Goal: Find specific page/section: Find specific page/section

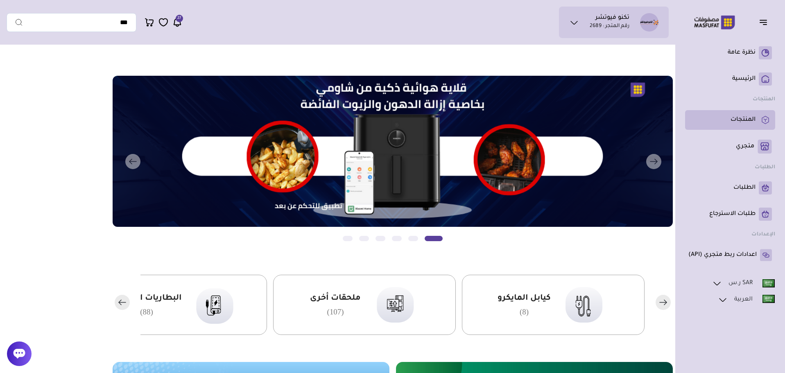
click at [748, 122] on p "المنتجات" at bounding box center [742, 120] width 25 height 8
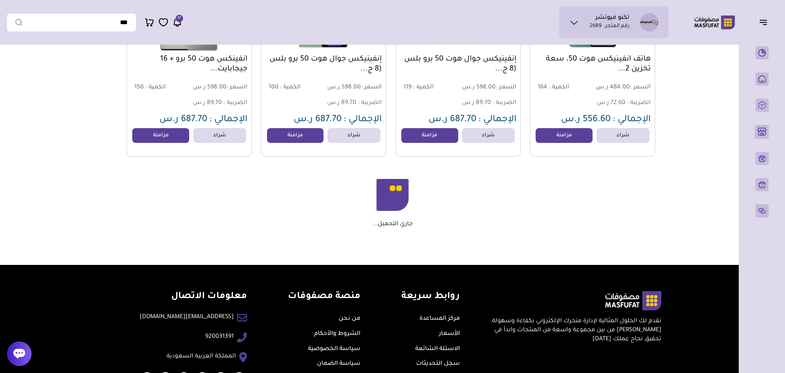
scroll to position [3825, 0]
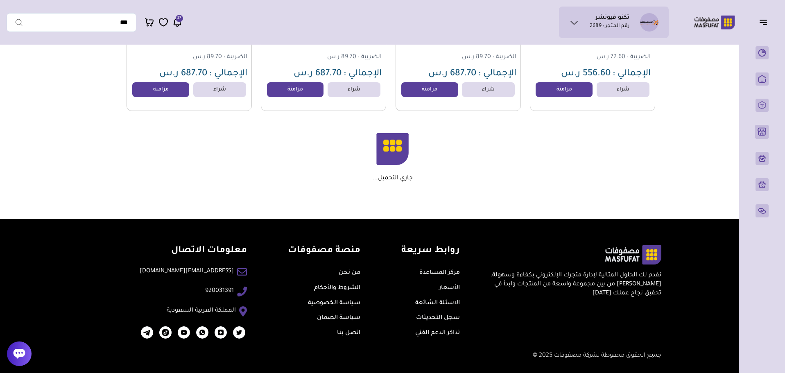
click at [388, 142] on icon at bounding box center [386, 142] width 6 height 5
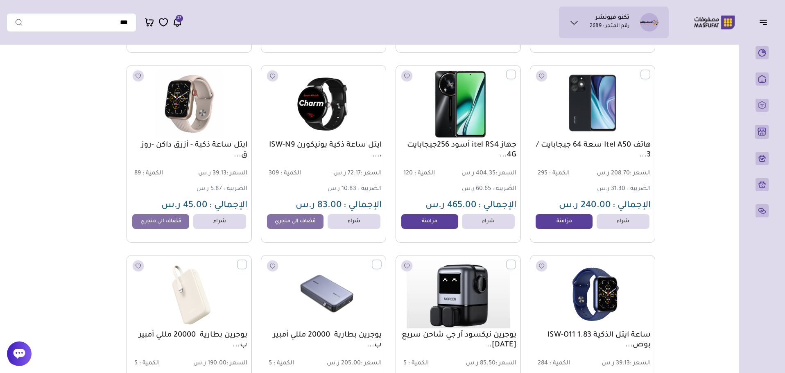
scroll to position [5772, 0]
